Goal: Information Seeking & Learning: Find specific fact

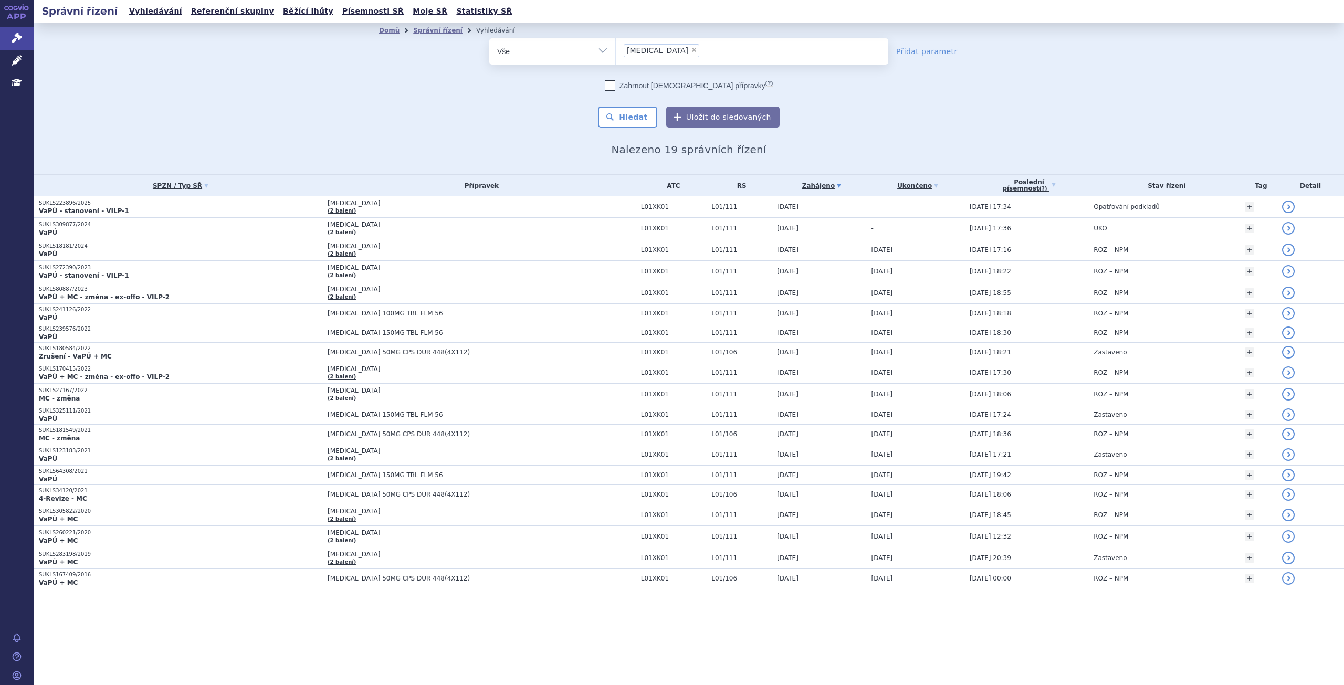
click at [691, 48] on span "×" at bounding box center [694, 50] width 6 height 6
click at [616, 48] on select "lynparza" at bounding box center [615, 51] width 1 height 26
select select
type input "tr"
type input "tru"
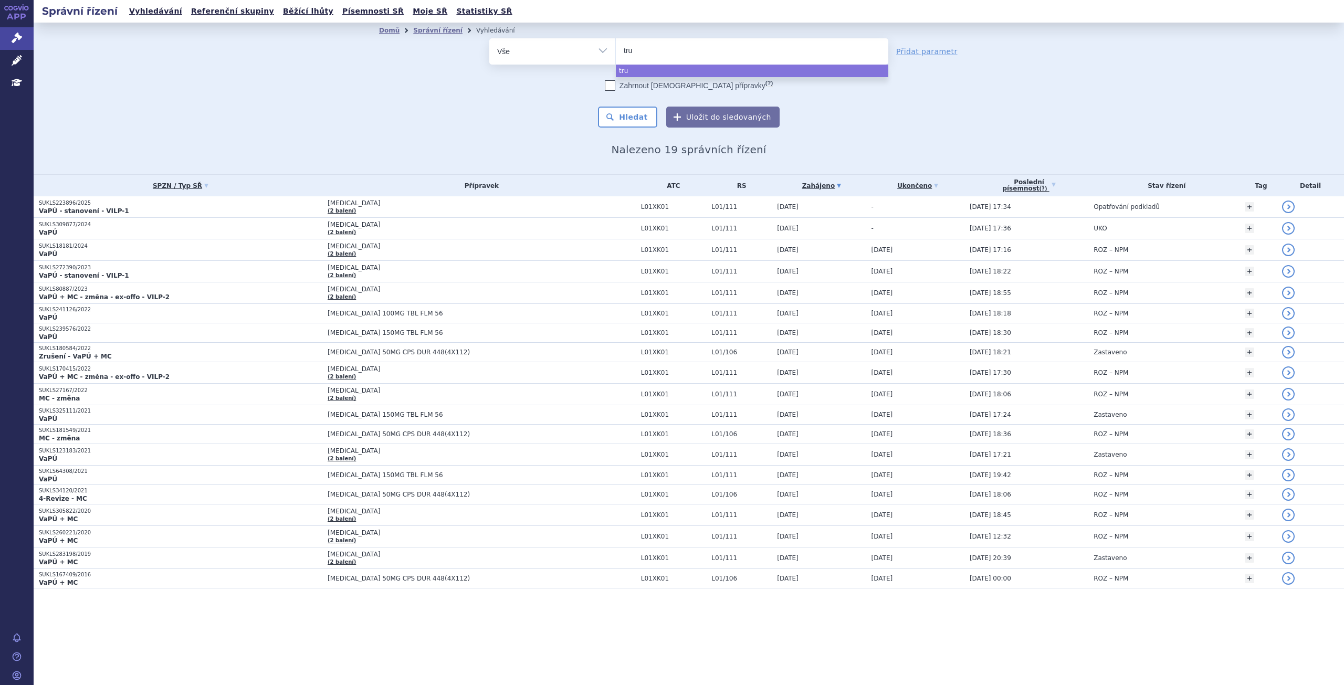
type input "truq"
type input "truqa"
type input "truqap"
select select "truqap"
click at [633, 108] on button "Hledat" at bounding box center [627, 117] width 59 height 21
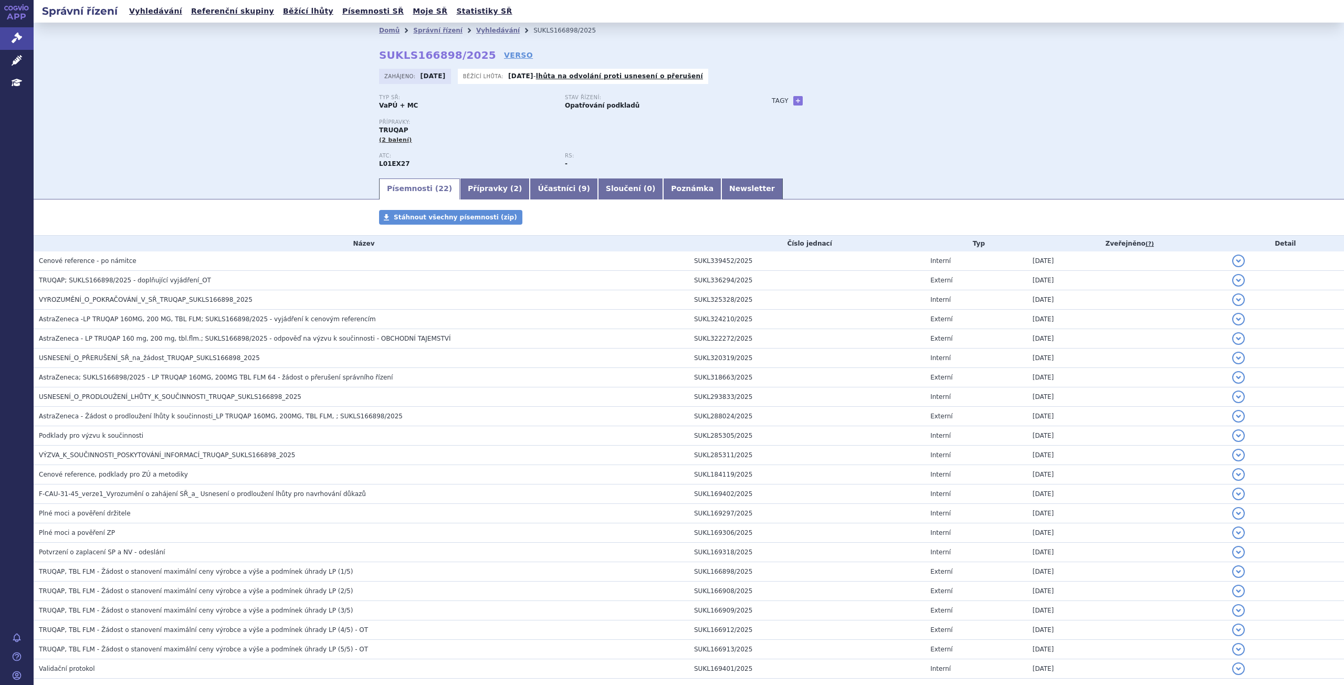
click at [144, 261] on h3 "Cenové reference - po námitce" at bounding box center [364, 261] width 650 height 10
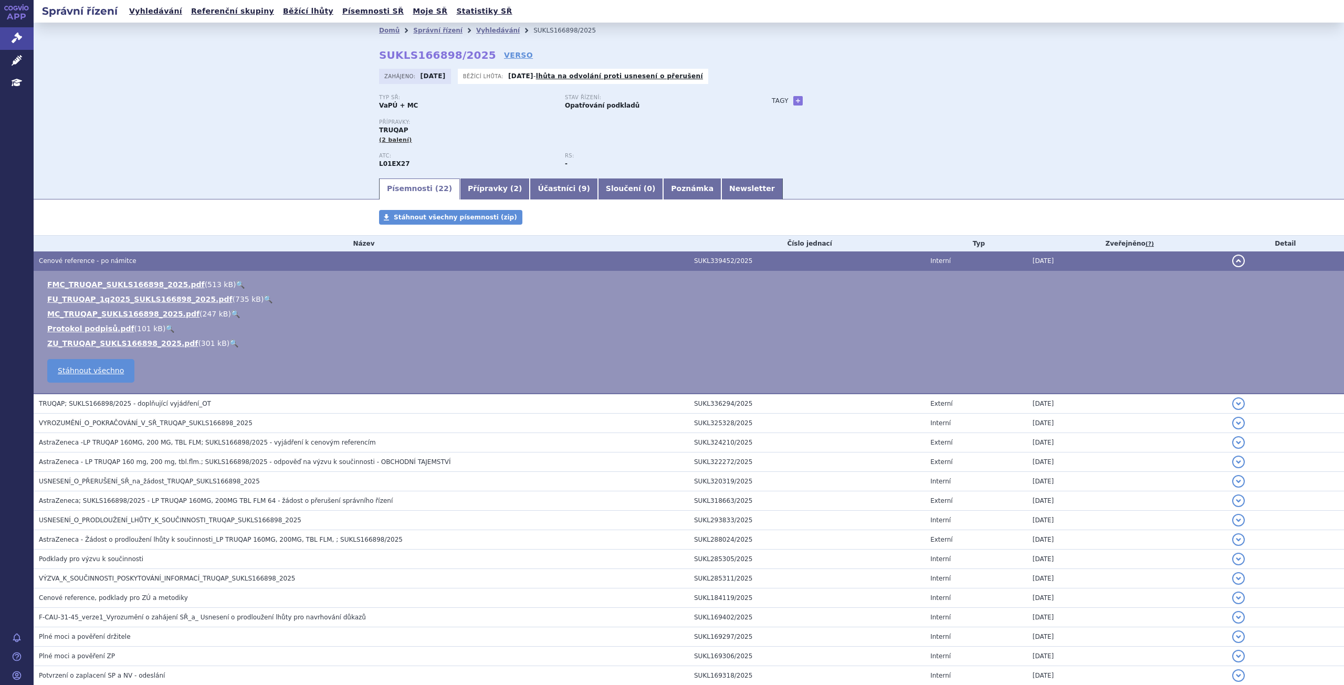
click at [217, 162] on div "Domů Správní řízení Vyhledávání SUKLS166898/2025 SUKLS166898/2025 VERSO [GEOGRA…" at bounding box center [689, 100] width 1310 height 154
click at [119, 314] on link "MC_TRUQAP_SUKLS166898_2025.pdf" at bounding box center [123, 314] width 152 height 8
click at [91, 298] on link "FU_TRUQAP_1q2025_SUKLS166898_2025.pdf" at bounding box center [139, 299] width 185 height 8
click at [218, 445] on span "AstraZeneca -LP TRUQAP 160MG, 200 MG, TBL FLM; SUKLS166898/2025 - vyjádření k c…" at bounding box center [207, 442] width 337 height 7
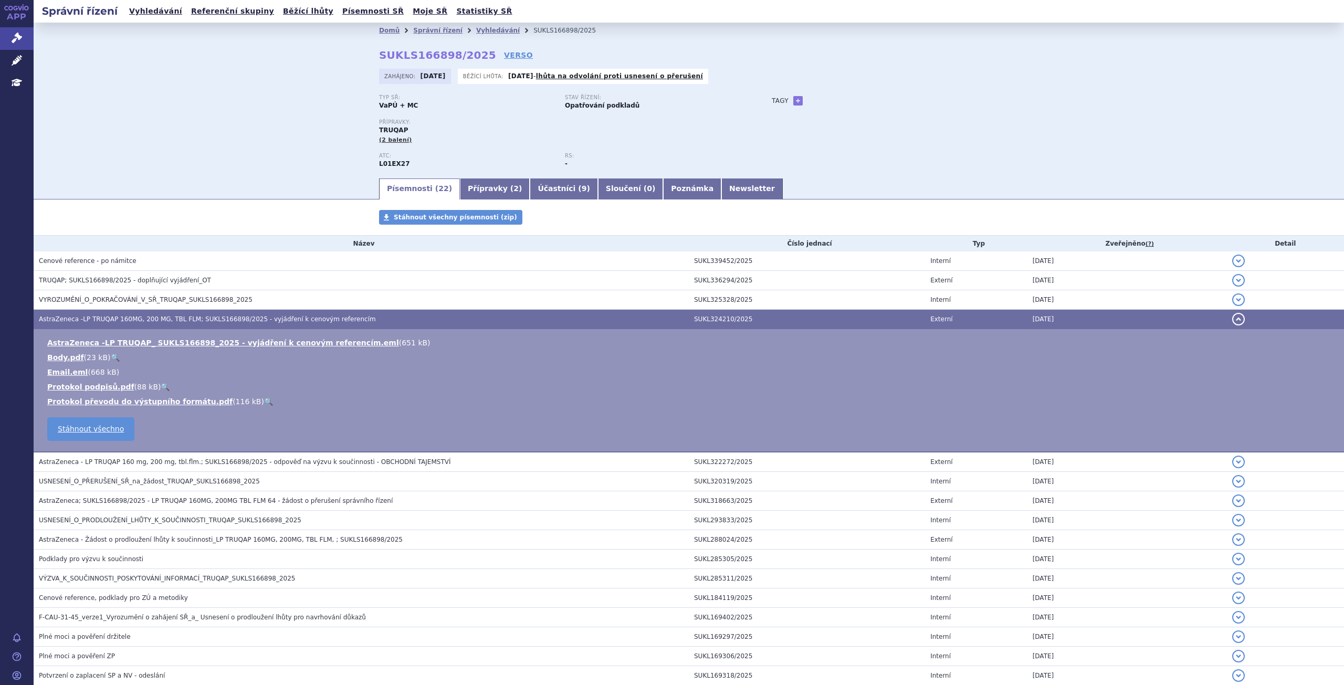
click at [206, 342] on link "AstraZeneca -LP TRUQAP_ SUKLS166898_2025 - vyjádření k cenovým referencím.eml" at bounding box center [223, 343] width 352 height 8
click at [169, 280] on span "TRUQAP; SUKLS166898/2025 - doplňující vyjádření_OT" at bounding box center [125, 280] width 172 height 7
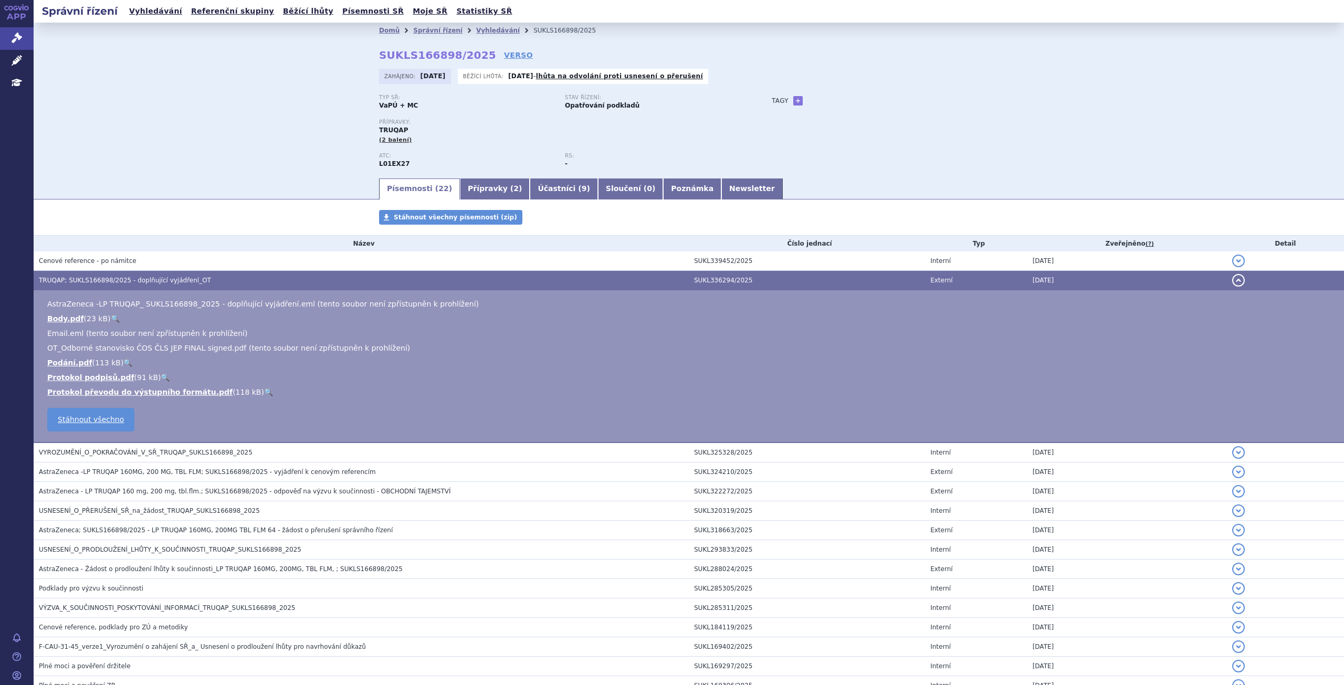
click at [163, 241] on th "Název" at bounding box center [361, 244] width 655 height 16
click at [158, 258] on h3 "Cenové reference - po námitce" at bounding box center [364, 261] width 650 height 10
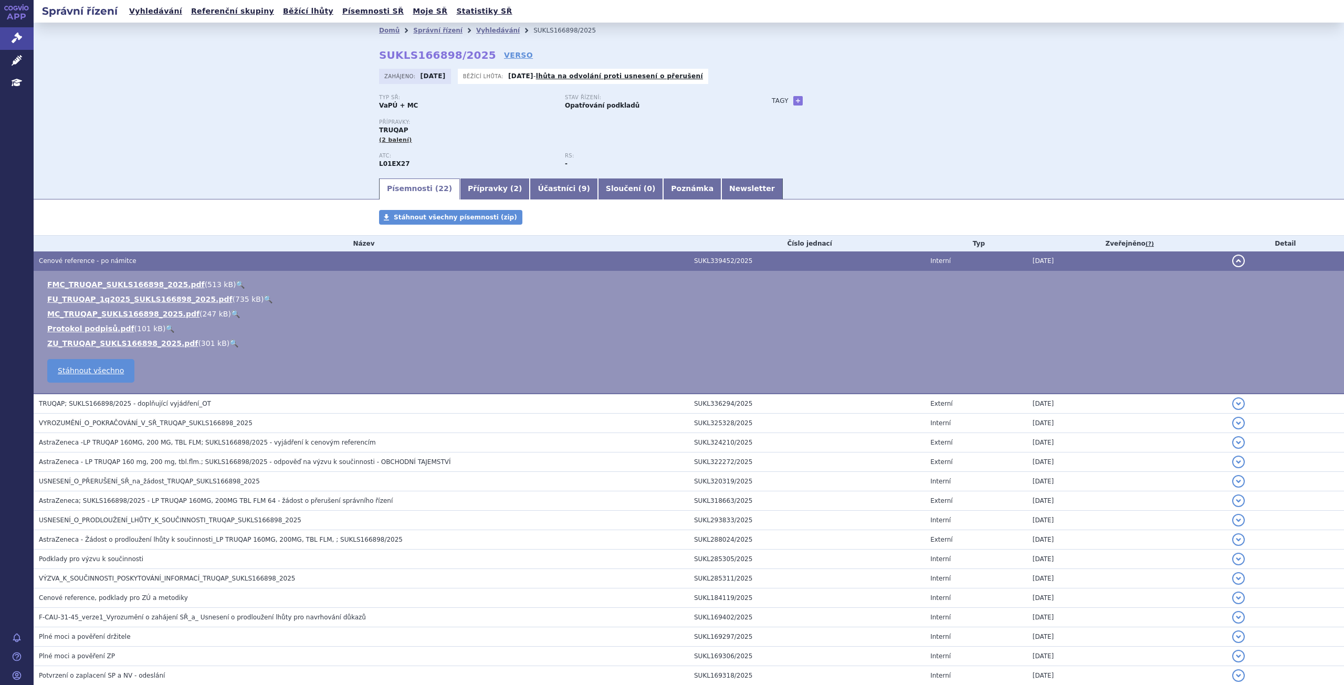
click at [324, 167] on div "Domů Správní řízení Vyhledávání SUKLS166898/2025 SUKLS166898/2025 VERSO [GEOGRA…" at bounding box center [689, 100] width 1310 height 154
click at [245, 147] on div "Domů Správní řízení Vyhledávání SUKLS166898/2025 SUKLS166898/2025 VERSO [GEOGRA…" at bounding box center [689, 100] width 1310 height 154
